Goal: Information Seeking & Learning: Learn about a topic

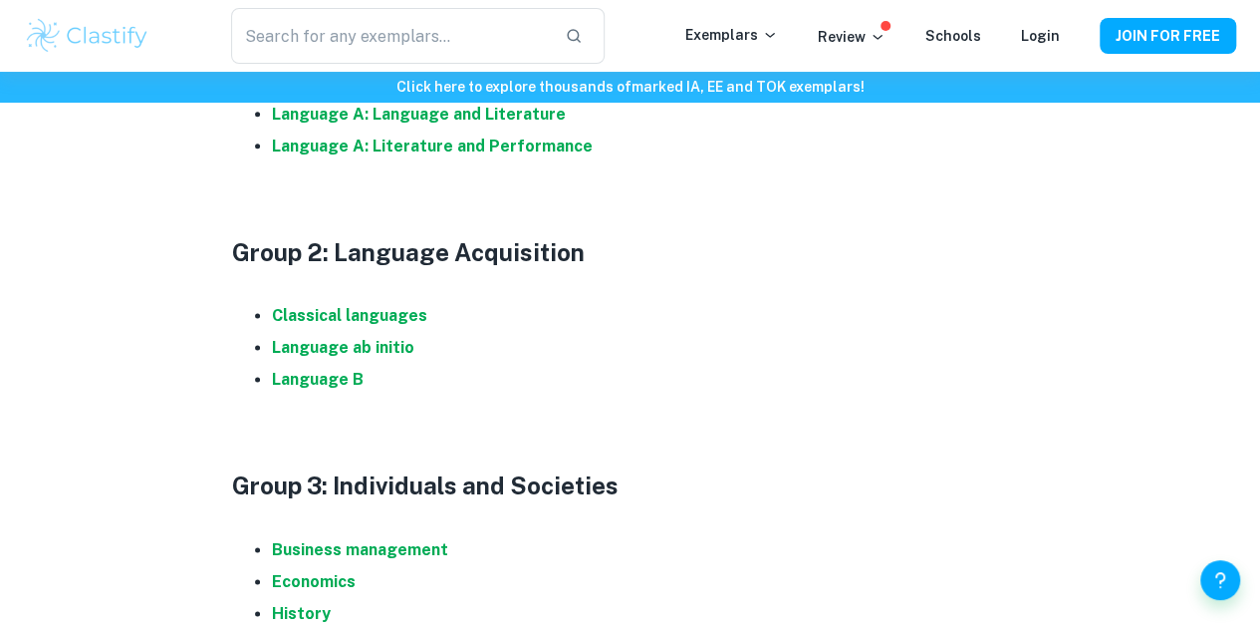
scroll to position [1256, 0]
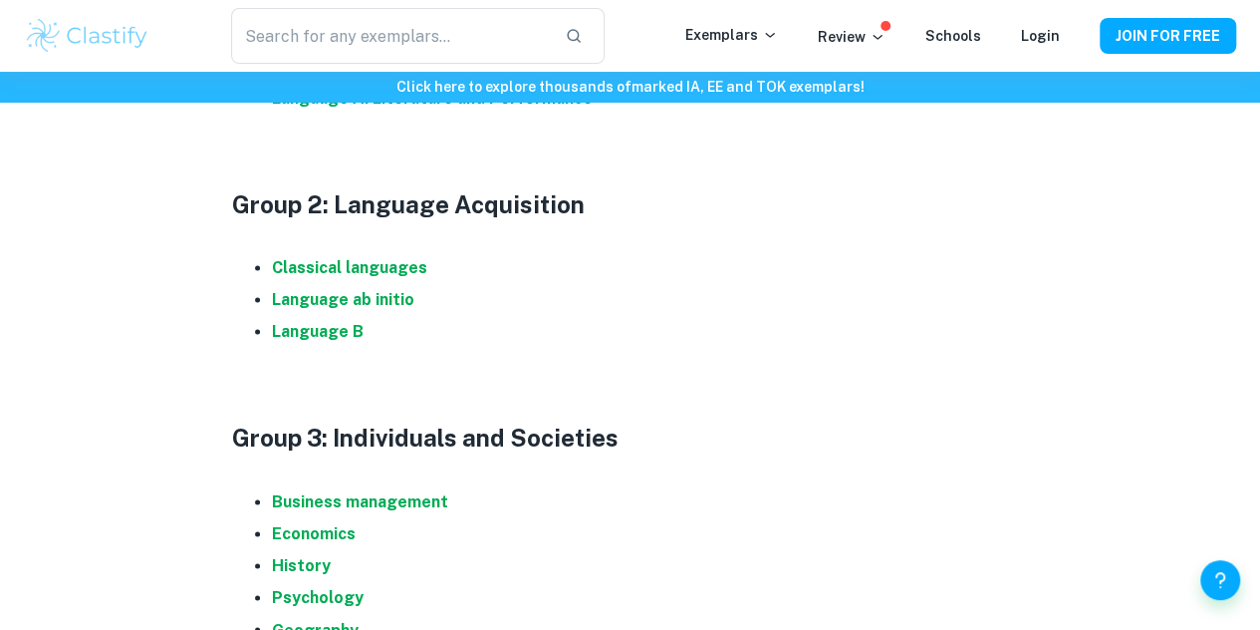
click at [341, 338] on strong "Language B" at bounding box center [318, 331] width 92 height 19
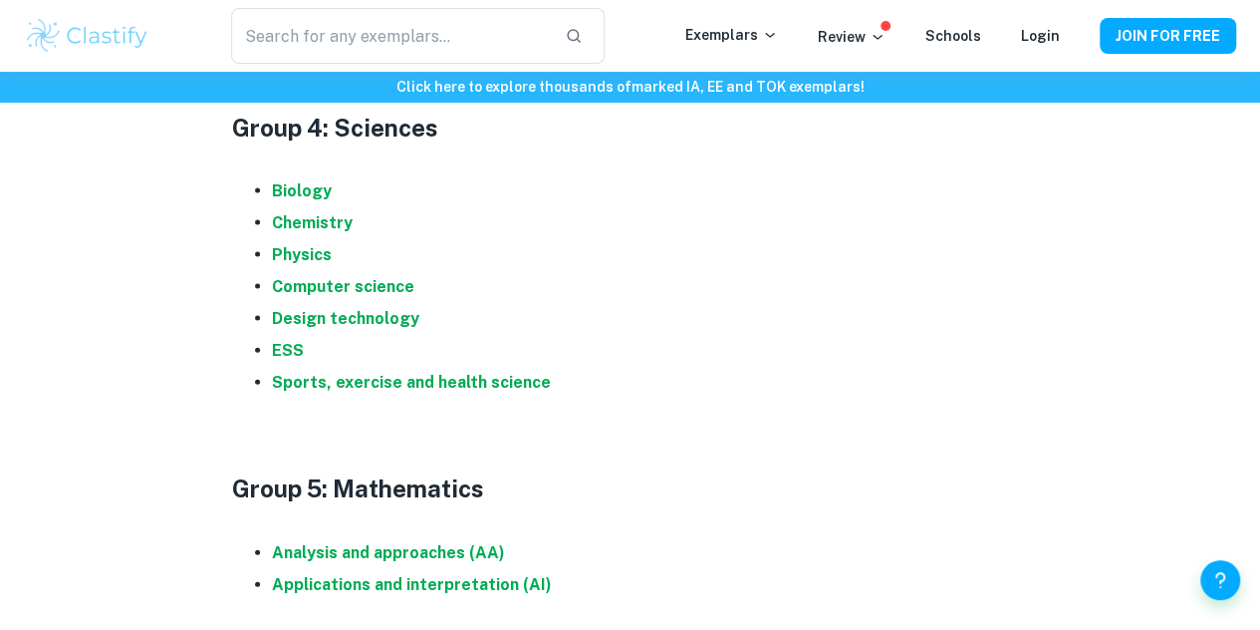
scroll to position [2036, 0]
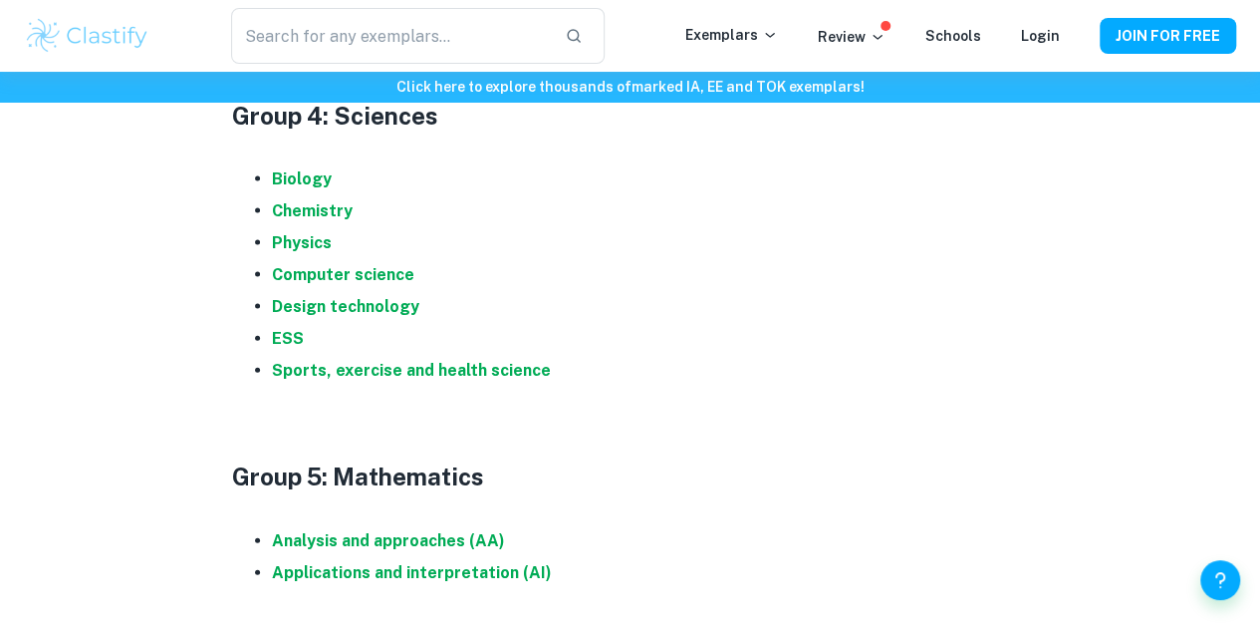
click at [301, 185] on strong "Biology" at bounding box center [302, 178] width 60 height 19
click at [306, 220] on strong "Chemistry" at bounding box center [312, 210] width 81 height 19
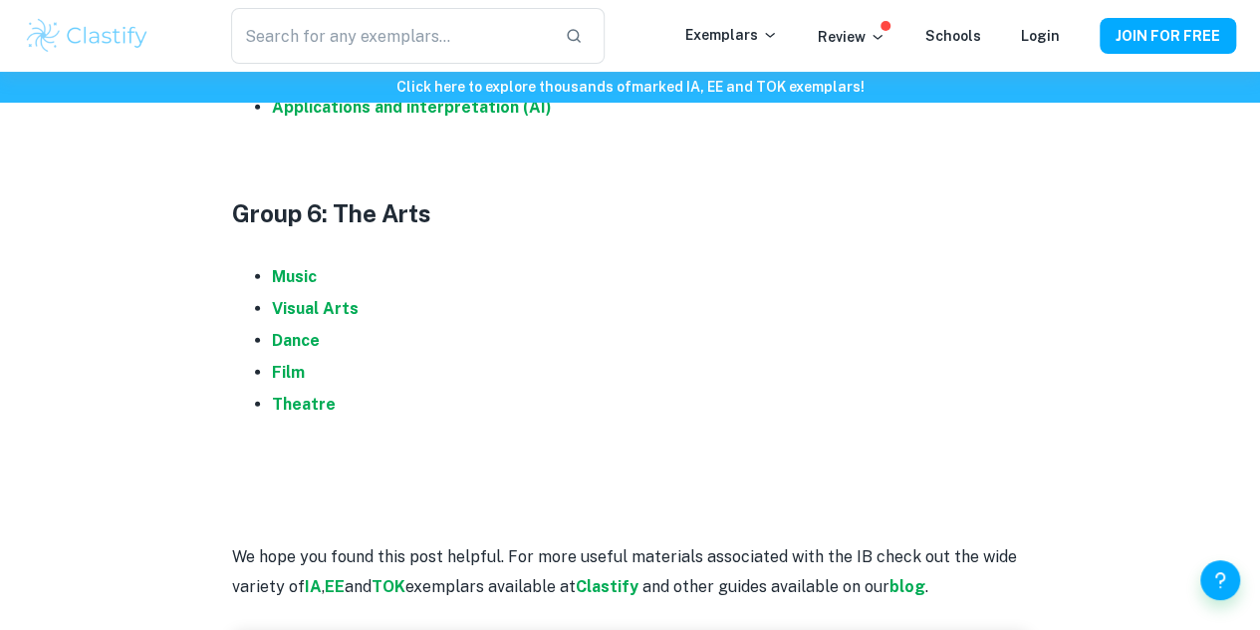
scroll to position [2502, 0]
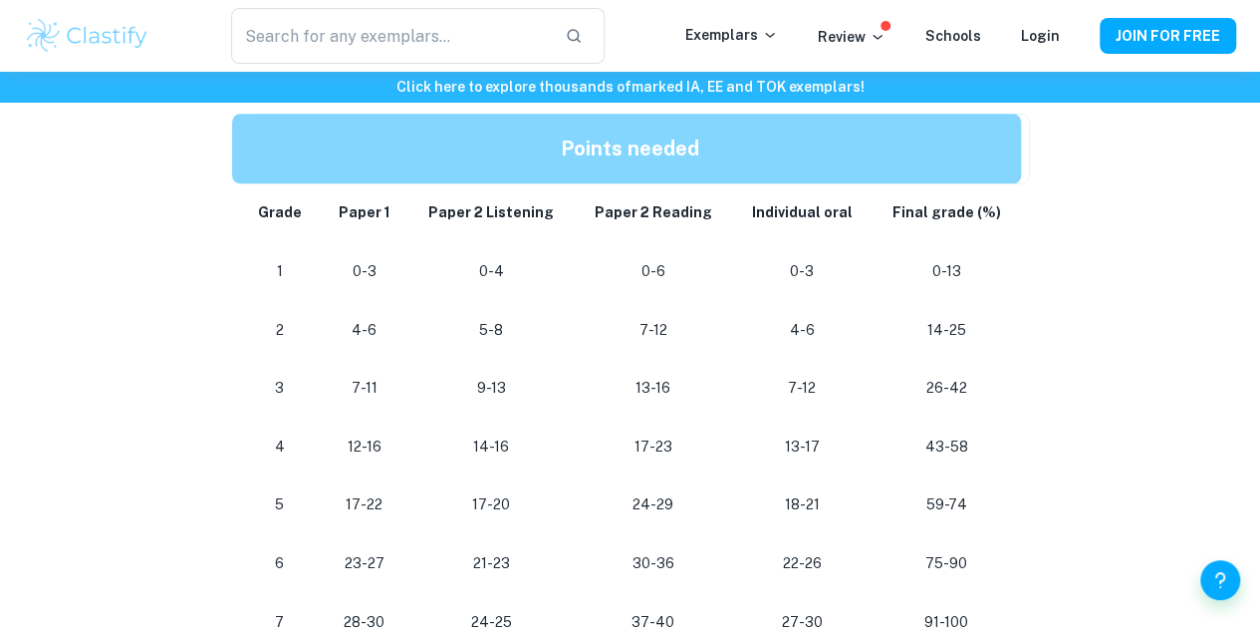
scroll to position [1043, 0]
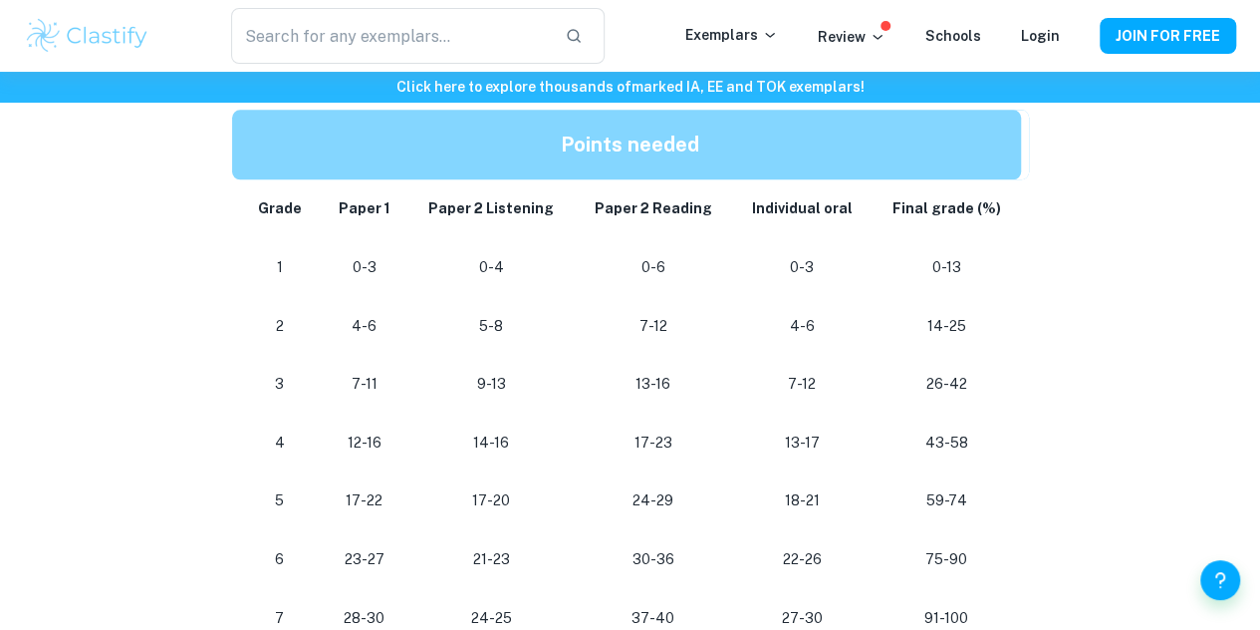
click at [389, 505] on p "17-22" at bounding box center [364, 500] width 57 height 27
drag, startPoint x: 389, startPoint y: 505, endPoint x: 342, endPoint y: 511, distance: 47.2
click at [342, 511] on p "17-22" at bounding box center [364, 500] width 57 height 27
click at [462, 455] on p "14-16" at bounding box center [491, 442] width 135 height 27
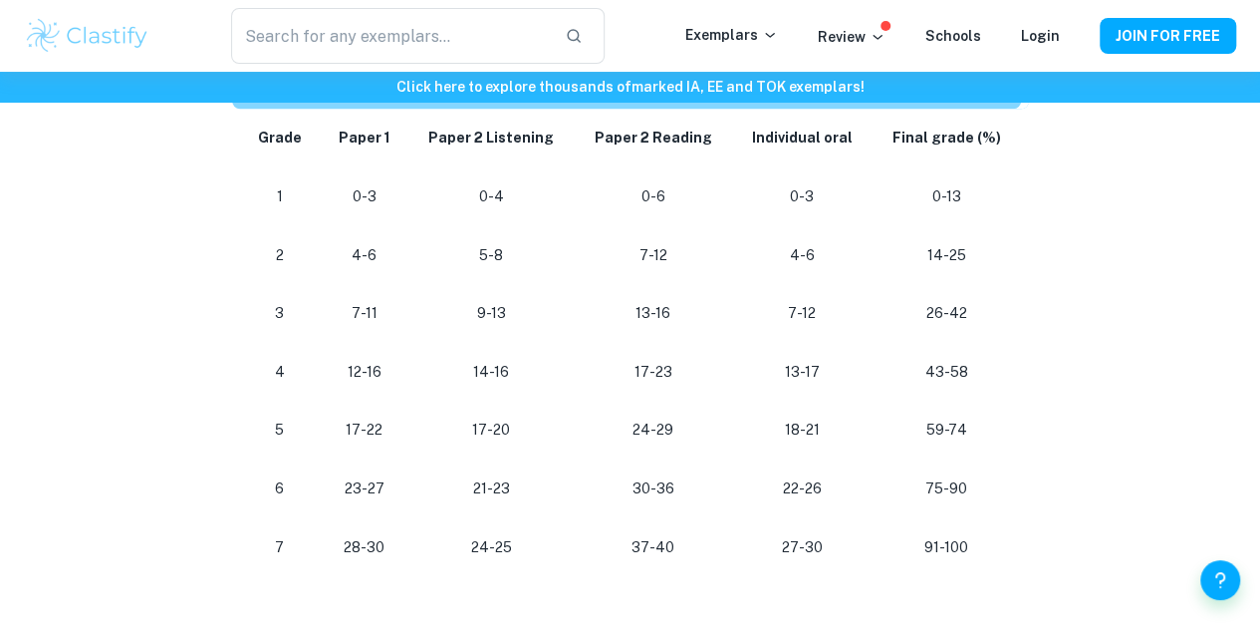
scroll to position [1115, 0]
click at [968, 501] on p "75-90" at bounding box center [946, 487] width 117 height 27
click at [795, 499] on p "22-26" at bounding box center [802, 487] width 108 height 27
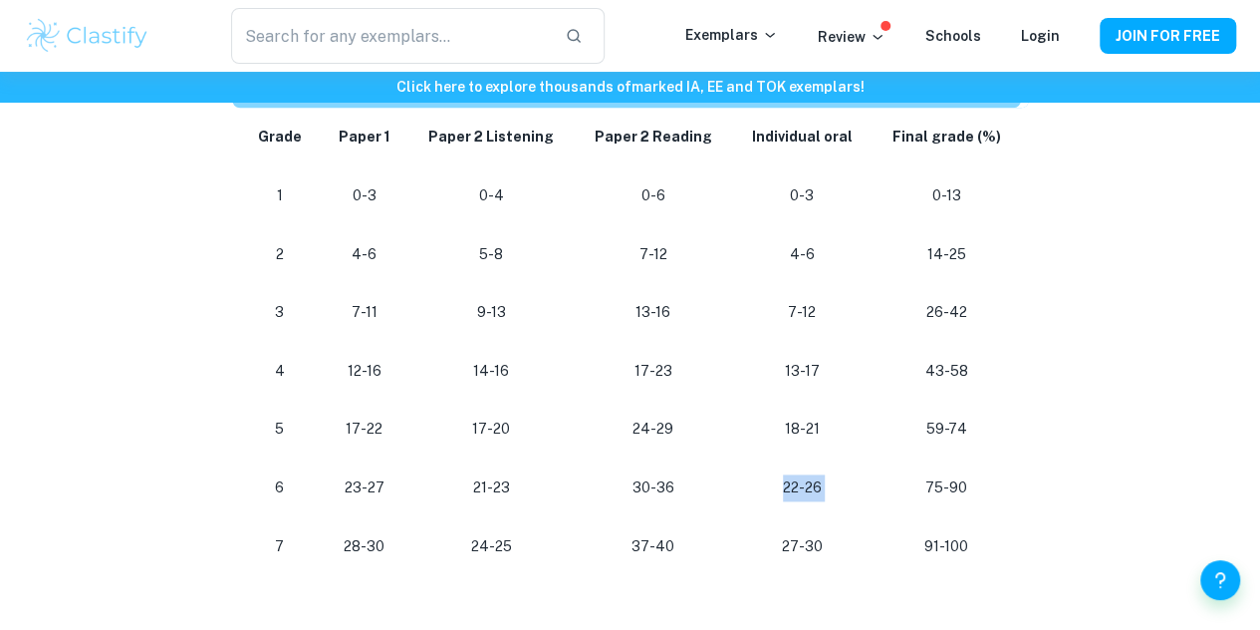
click at [795, 499] on p "22-26" at bounding box center [802, 487] width 108 height 27
click at [653, 493] on p "30-36" at bounding box center [654, 487] width 126 height 27
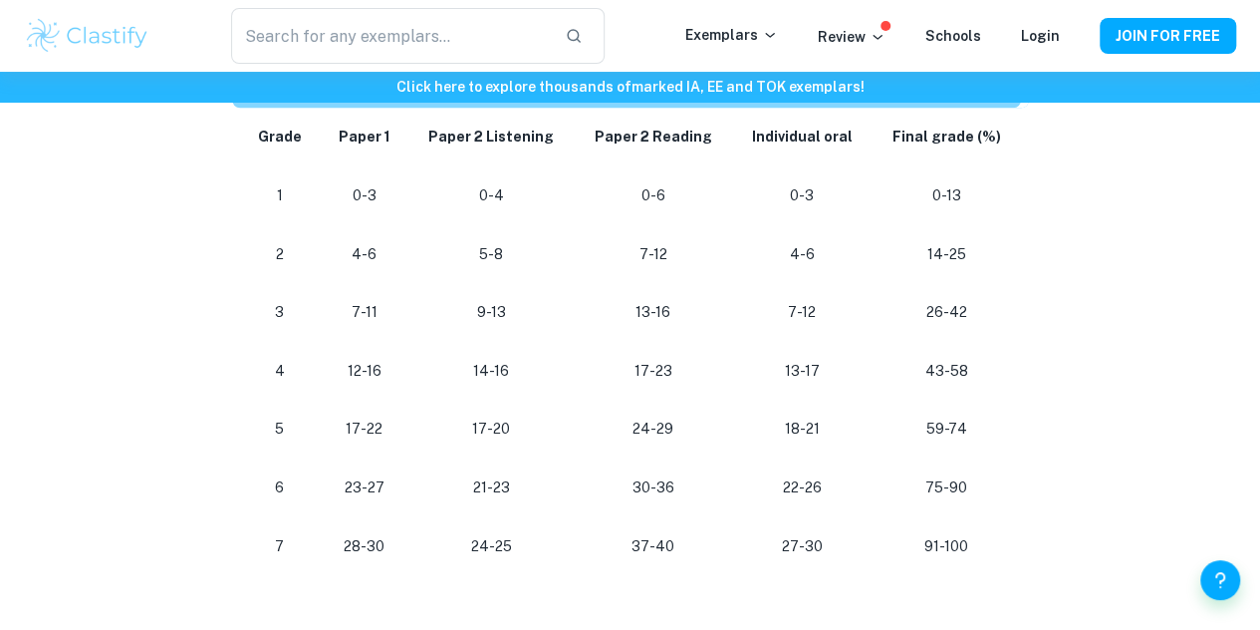
click at [653, 493] on p "30-36" at bounding box center [654, 487] width 126 height 27
click at [626, 458] on td "24-29" at bounding box center [653, 429] width 157 height 59
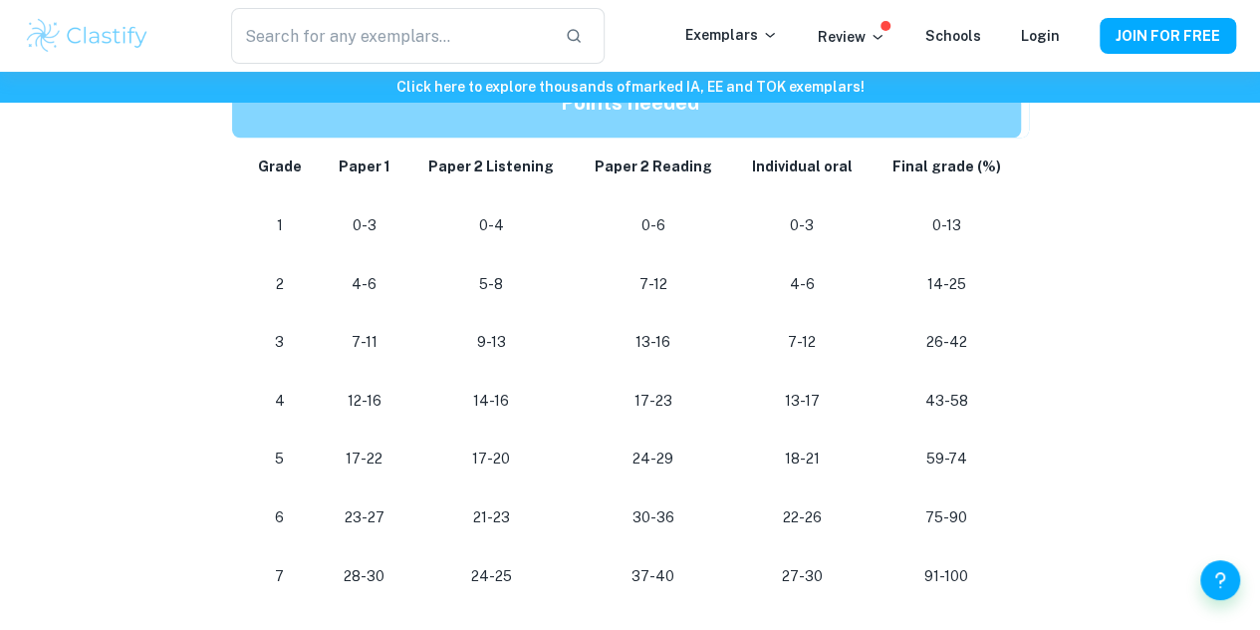
scroll to position [1082, 0]
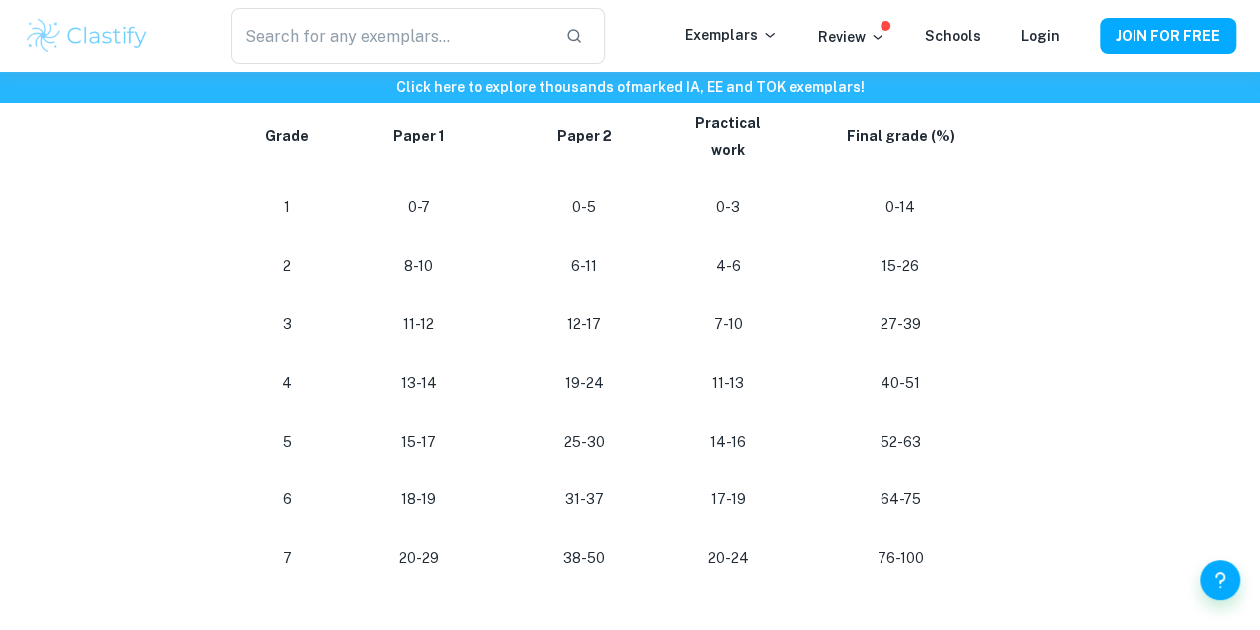
scroll to position [1873, 0]
click at [892, 486] on p "64-75" at bounding box center [900, 499] width 184 height 27
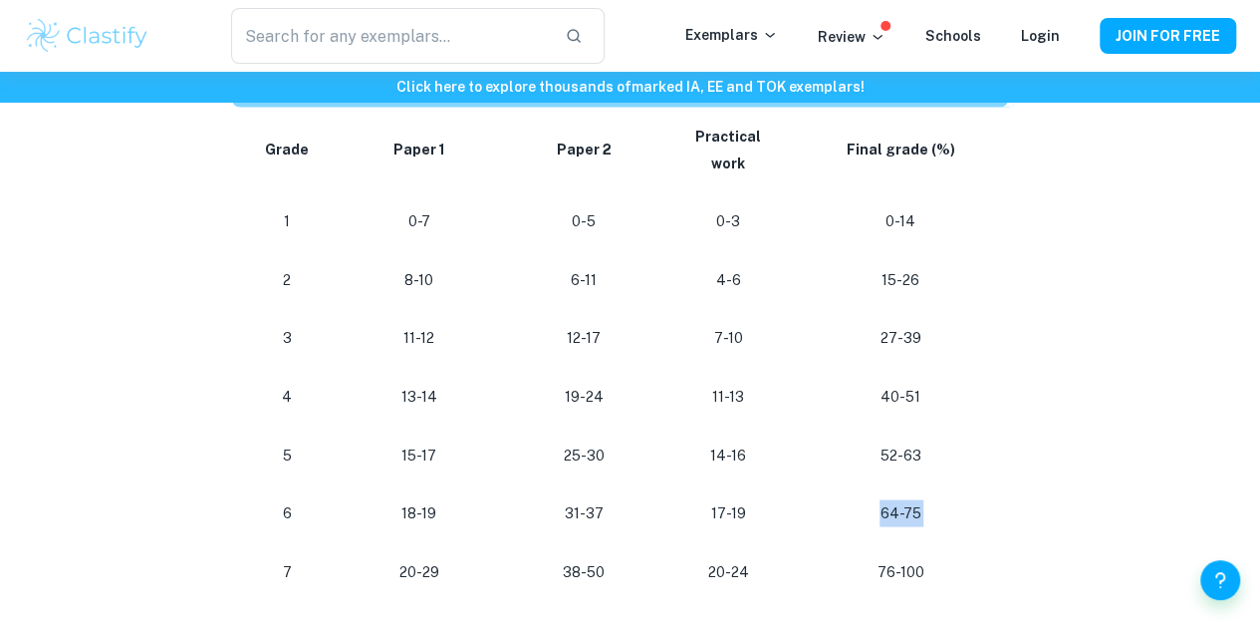
scroll to position [1861, 0]
click at [892, 498] on p "64-75" at bounding box center [900, 511] width 184 height 27
click at [901, 483] on td "64-75" at bounding box center [904, 511] width 224 height 59
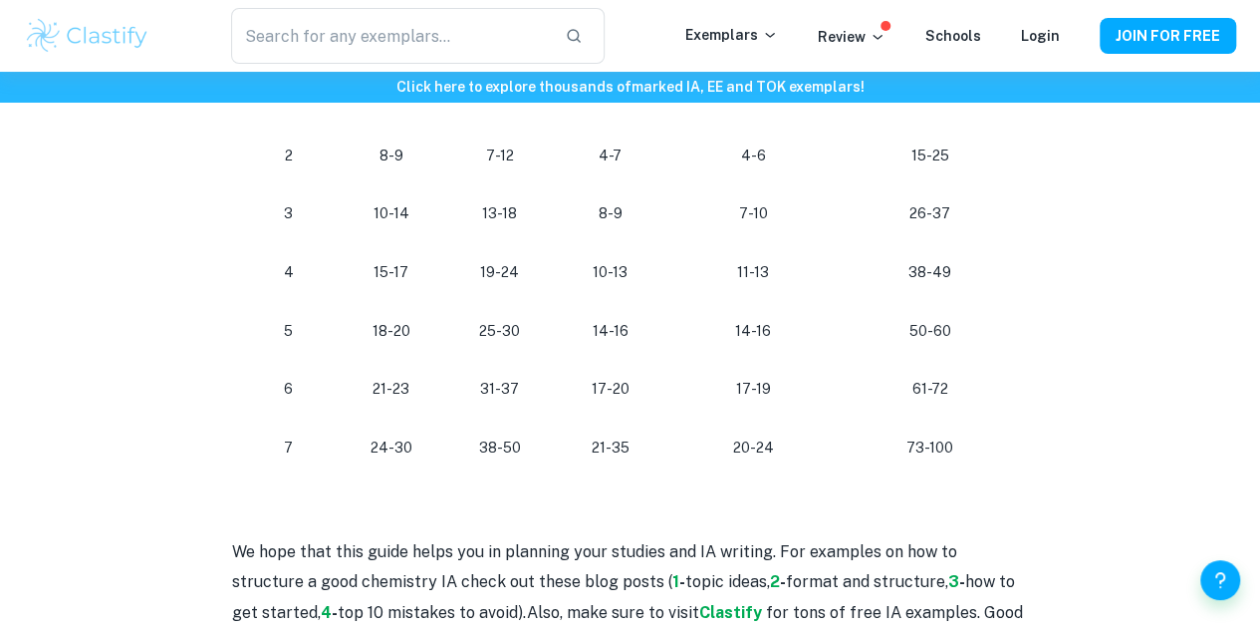
scroll to position [1942, 0]
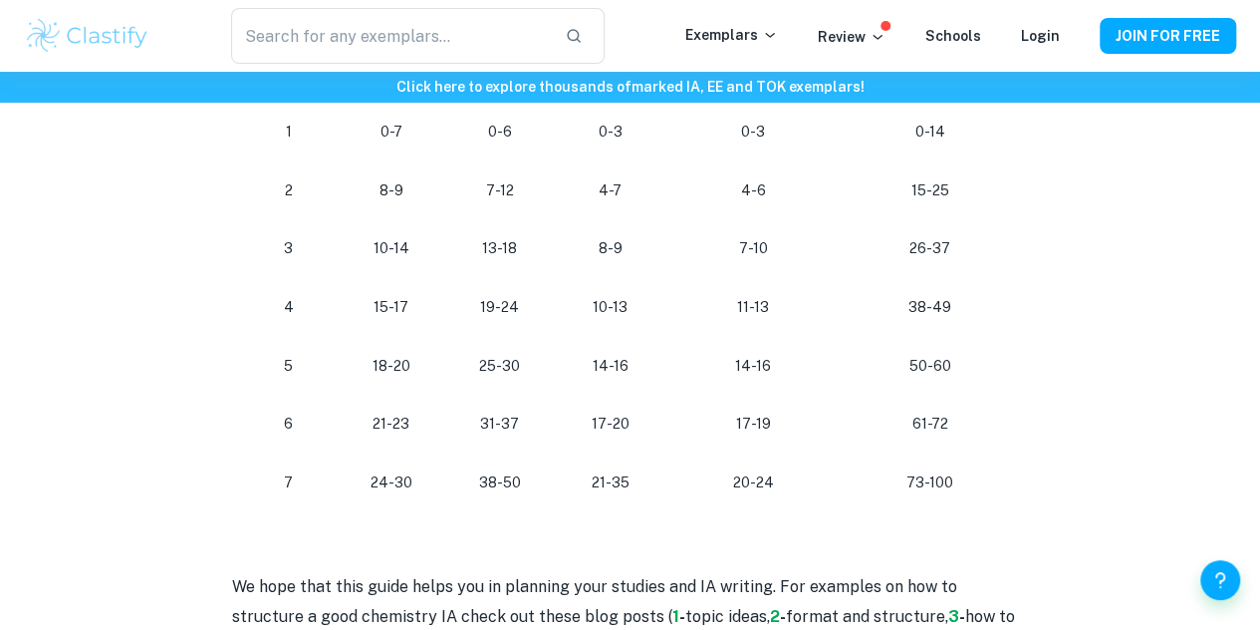
click at [980, 376] on p "50-60" at bounding box center [930, 366] width 149 height 27
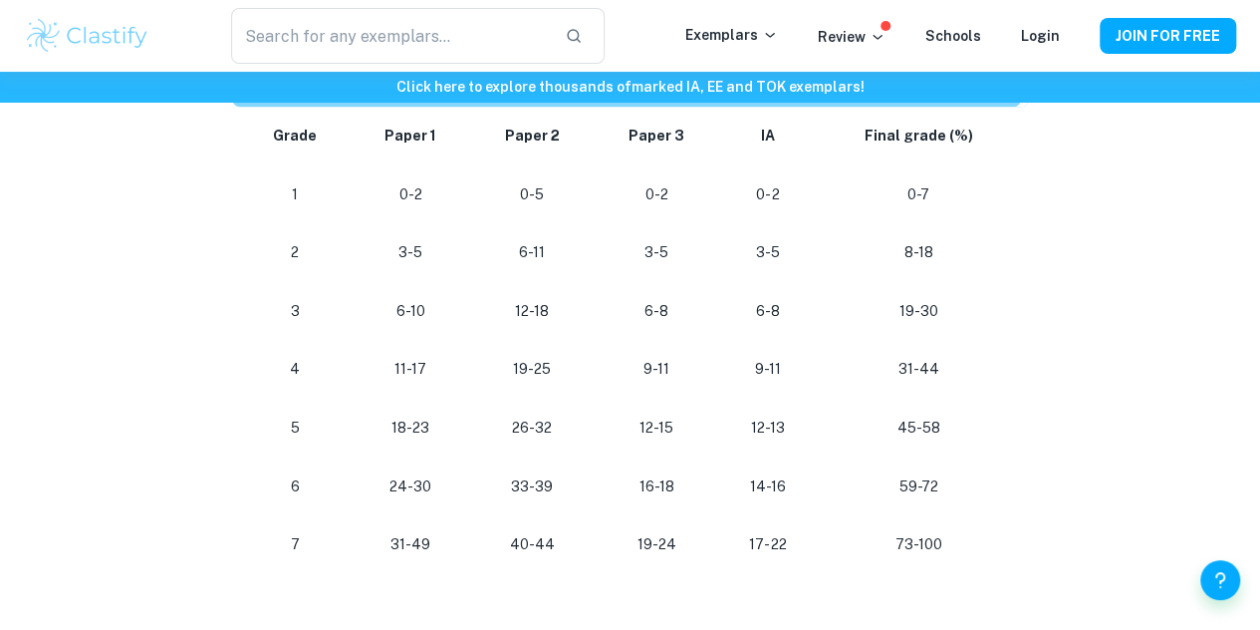
scroll to position [1087, 0]
click at [425, 495] on p "24-30" at bounding box center [411, 485] width 88 height 27
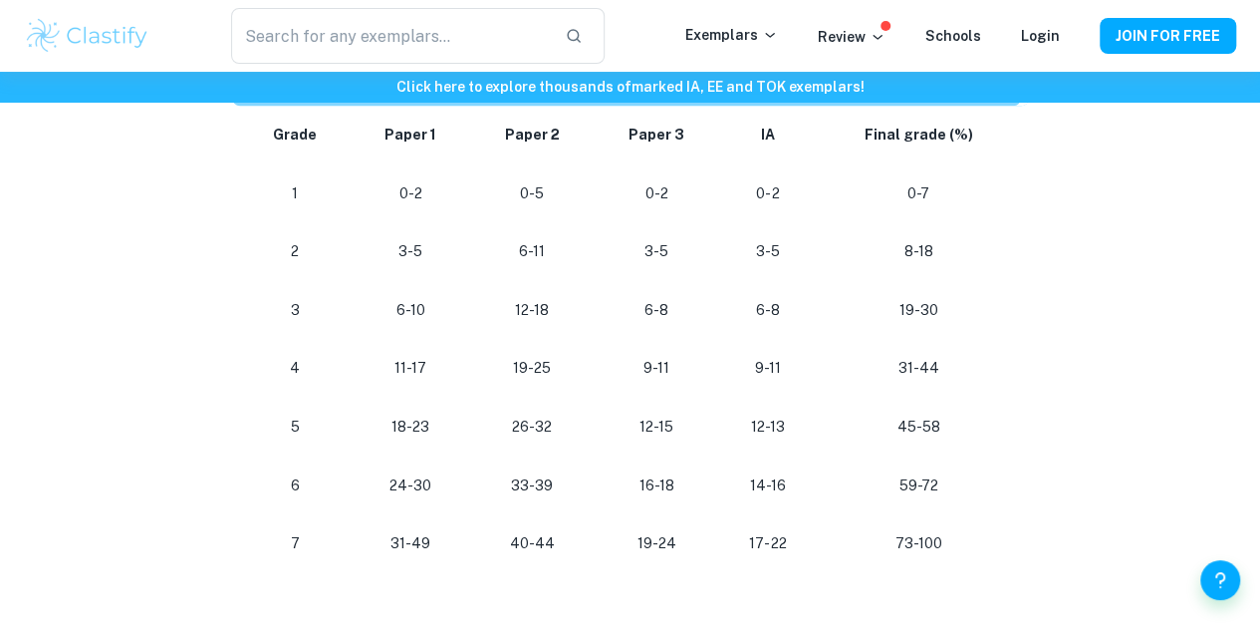
click at [425, 495] on p "24-30" at bounding box center [411, 485] width 88 height 27
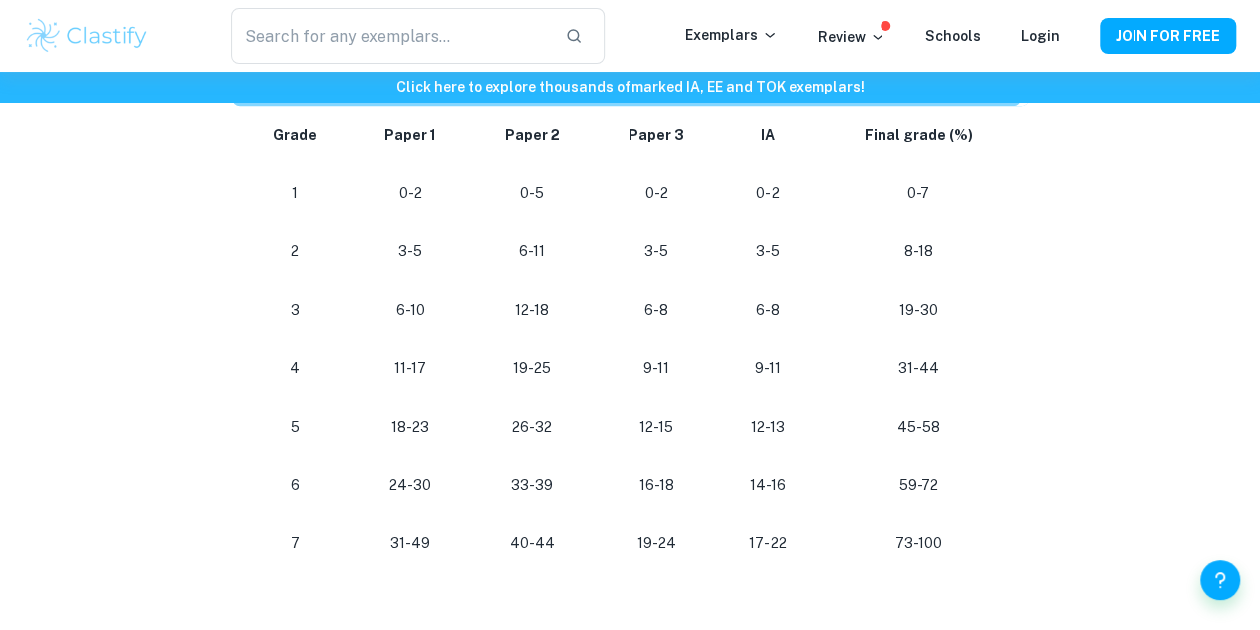
click at [425, 495] on p "24-30" at bounding box center [411, 485] width 88 height 27
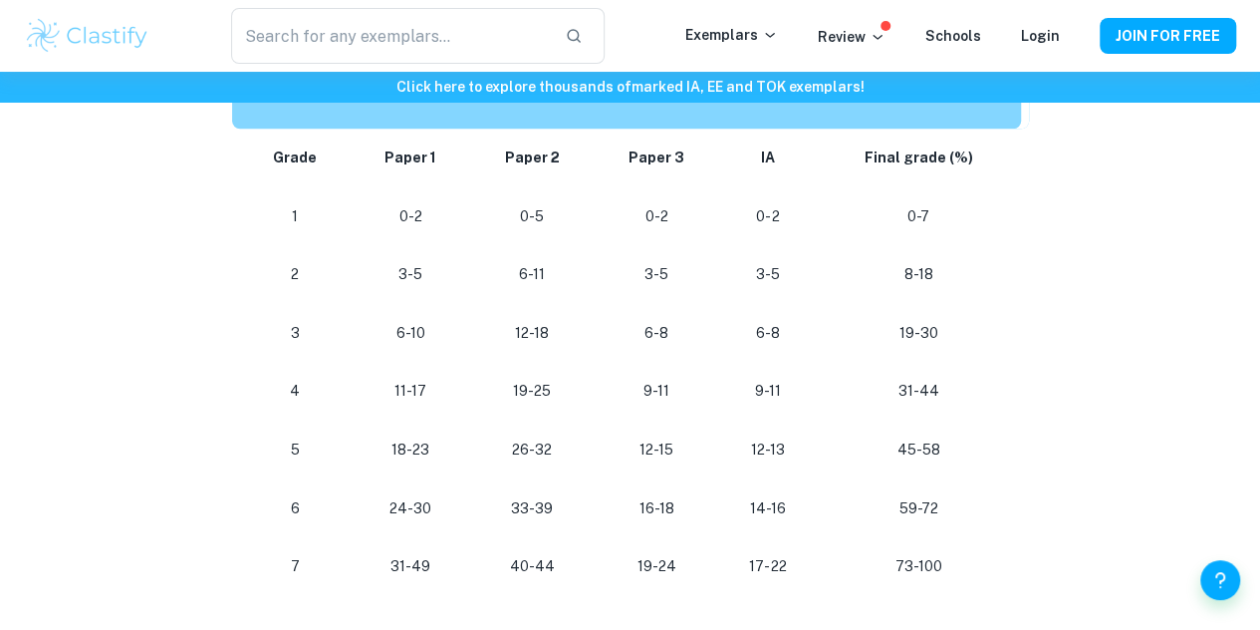
scroll to position [1063, 0]
drag, startPoint x: 425, startPoint y: 495, endPoint x: 765, endPoint y: 316, distance: 384.2
click at [765, 316] on tbody "Grade Paper 1 Paper 2 Paper 3 IA Final grade (%) 1 0-2 0-5 0-2 0-2 0-7 2 3-5 6-…" at bounding box center [630, 363] width 797 height 467
click at [653, 571] on p "19-24" at bounding box center [656, 567] width 93 height 27
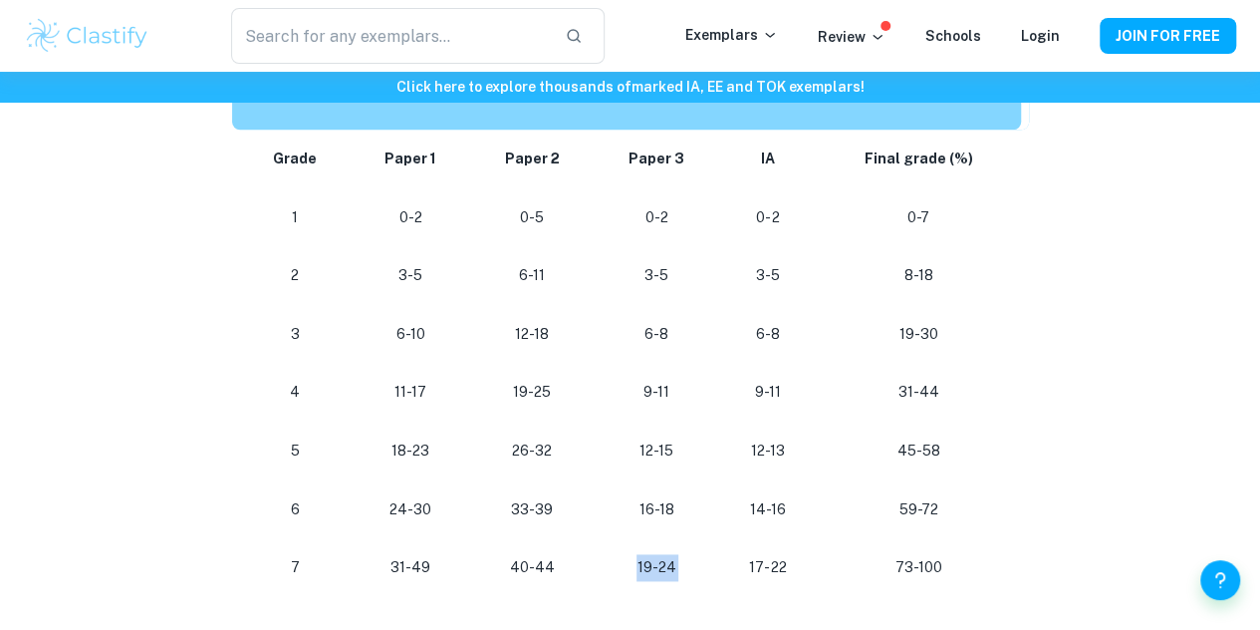
click at [653, 571] on p "19-24" at bounding box center [656, 567] width 93 height 27
click at [536, 571] on p "40-44" at bounding box center [532, 567] width 92 height 27
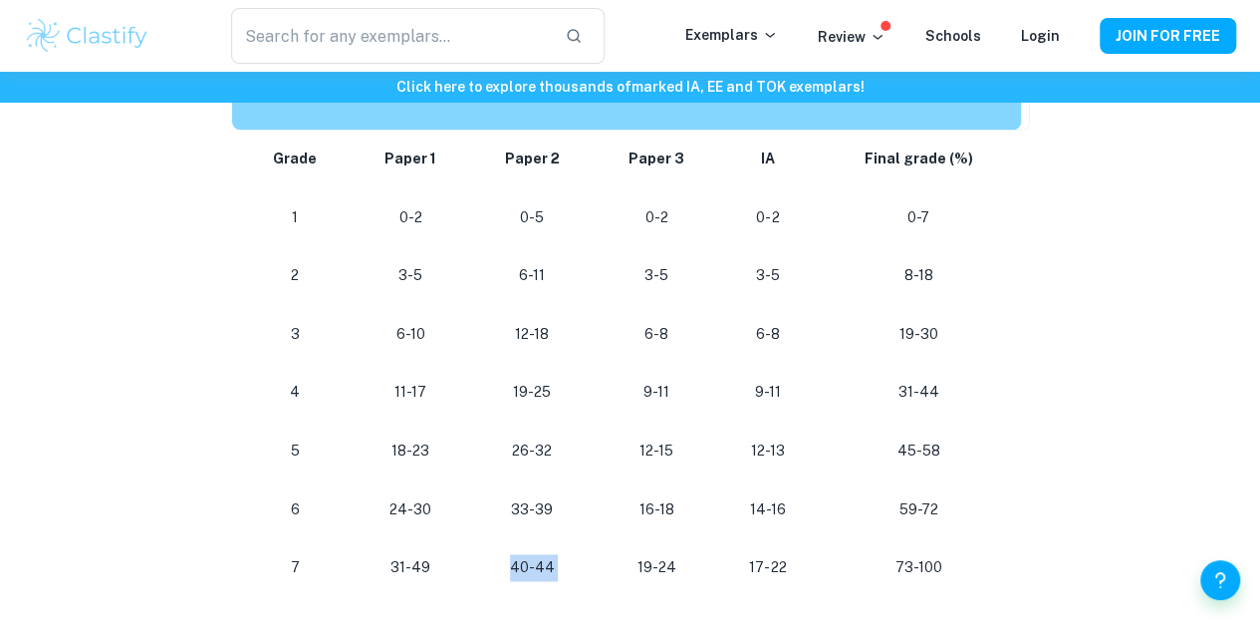
click at [574, 567] on p "40-44" at bounding box center [532, 567] width 92 height 27
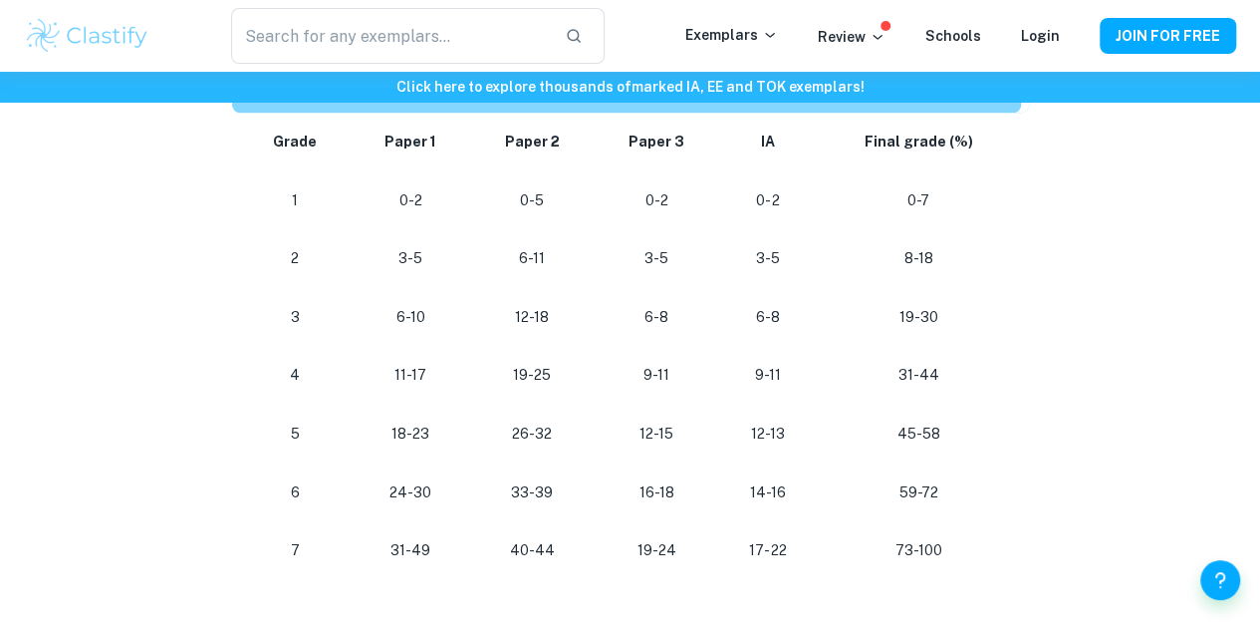
scroll to position [1079, 0]
drag, startPoint x: 522, startPoint y: 476, endPoint x: 557, endPoint y: 514, distance: 51.5
click at [557, 514] on td "33-39" at bounding box center [532, 493] width 124 height 59
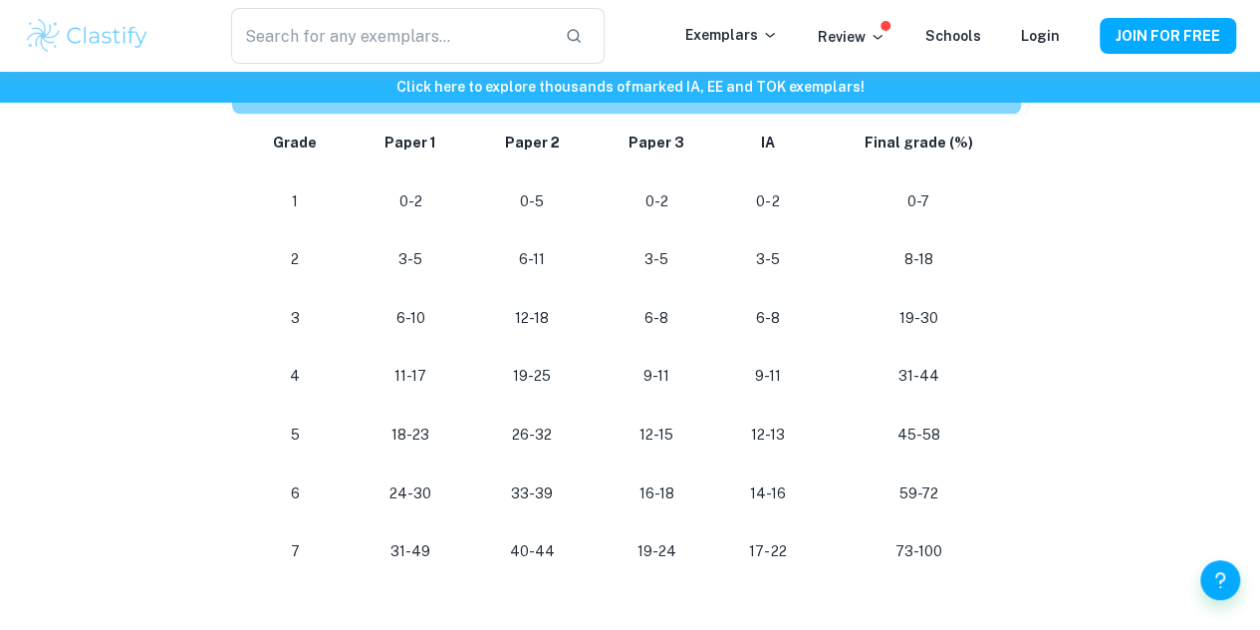
click at [557, 514] on td "33-39" at bounding box center [532, 493] width 124 height 59
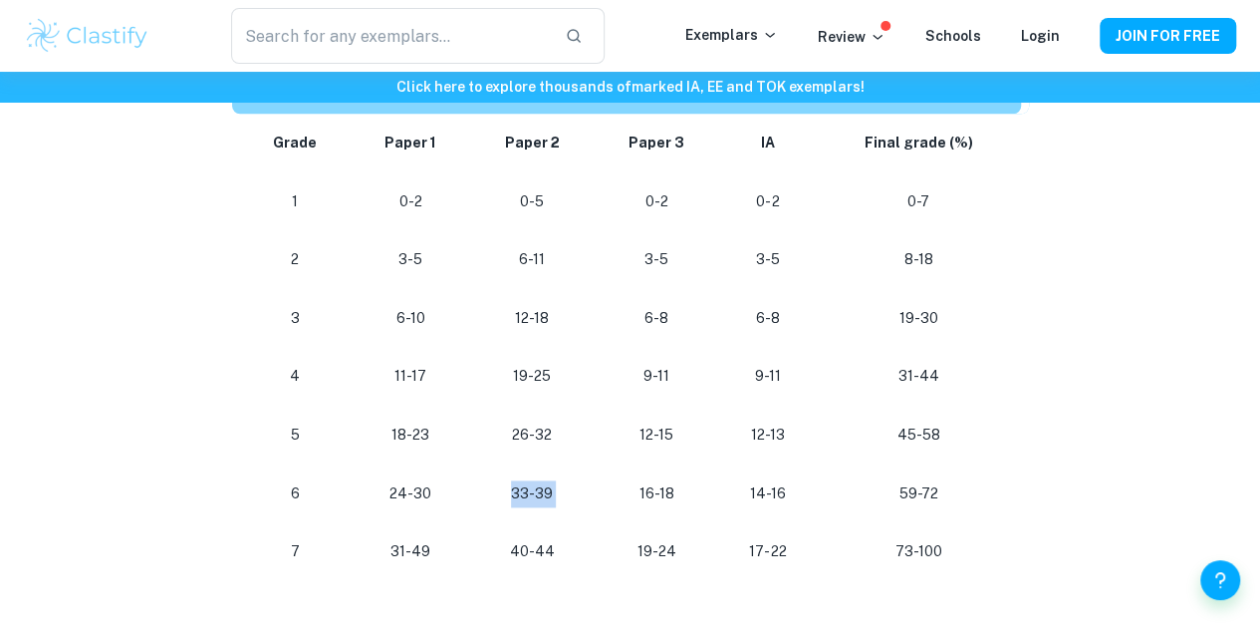
click at [557, 514] on td "33-39" at bounding box center [532, 493] width 124 height 59
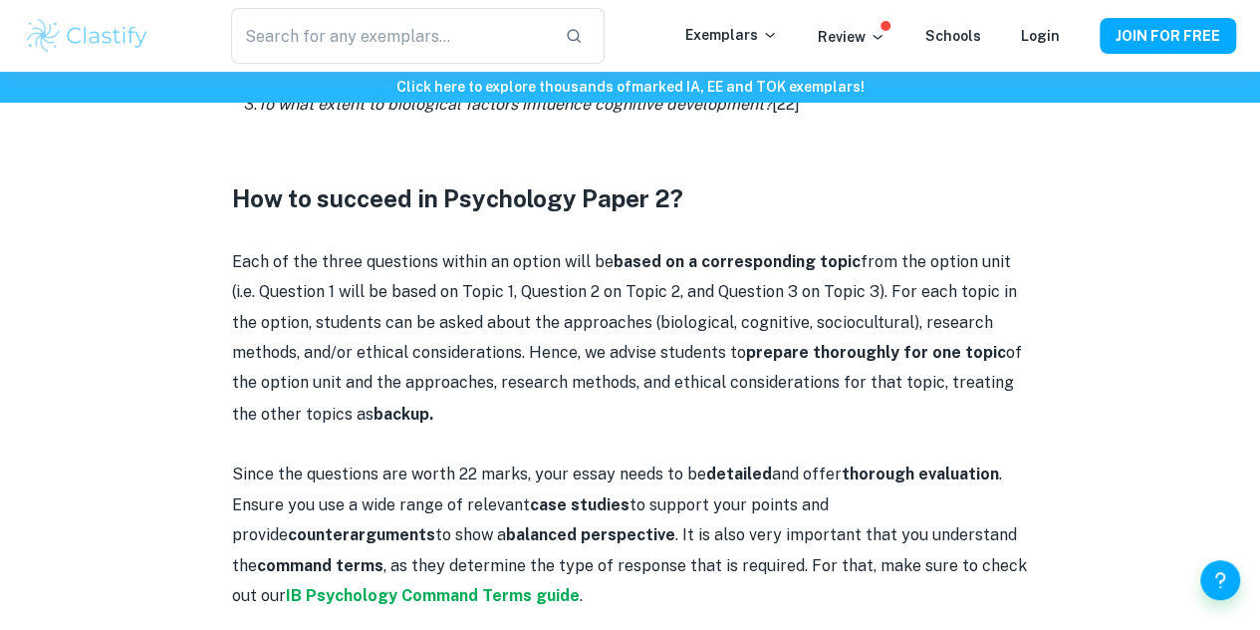
scroll to position [1305, 0]
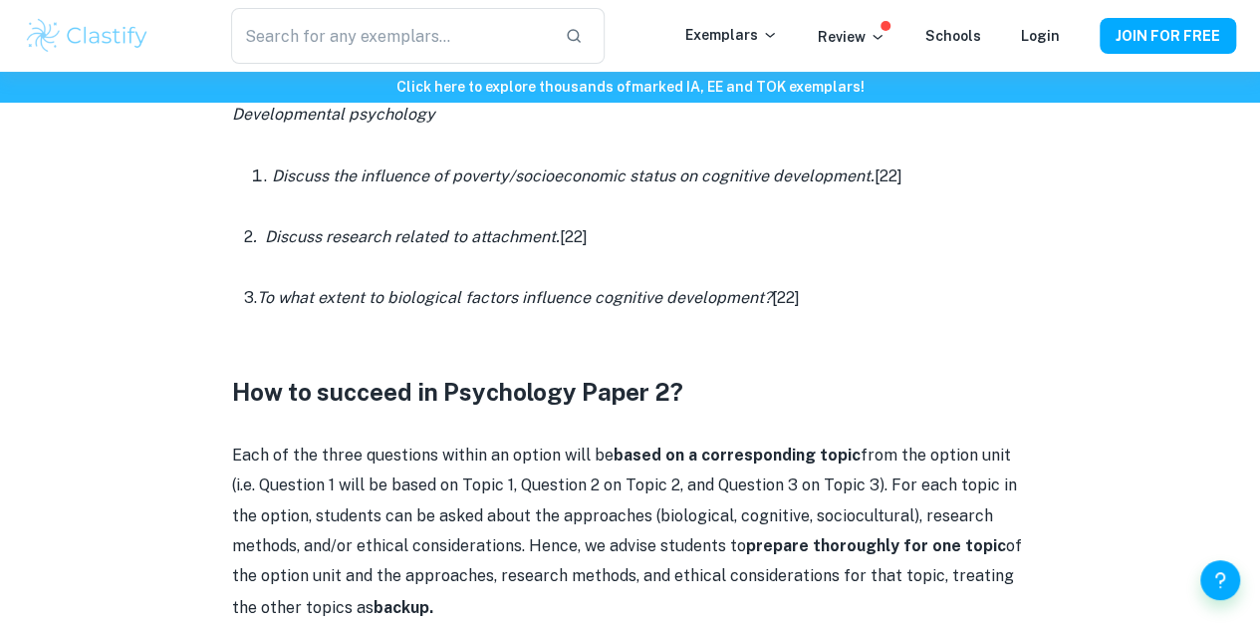
click at [275, 246] on icon ". Discuss research related to attachment." at bounding box center [406, 236] width 307 height 19
